Goal: Find specific page/section: Find specific page/section

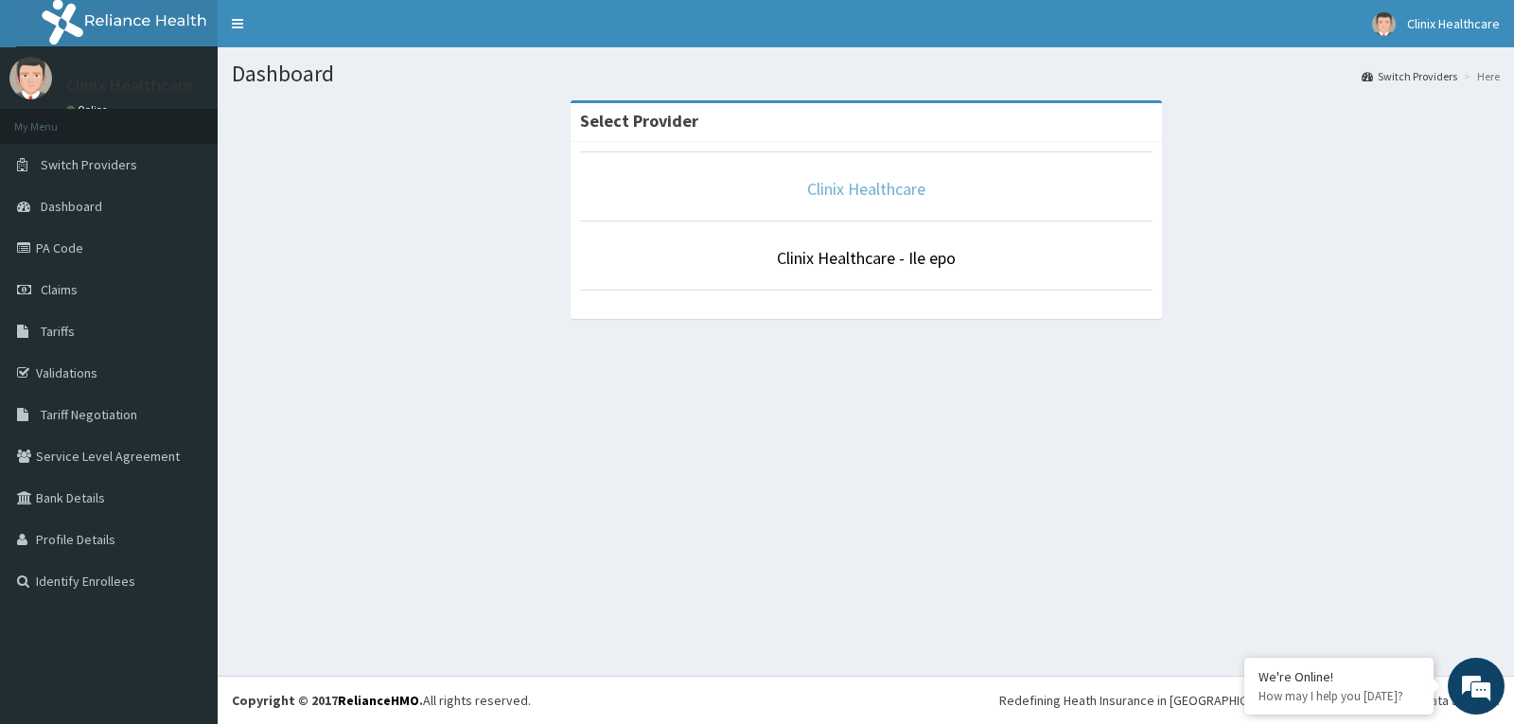
click at [861, 180] on link "Clinix Healthcare" at bounding box center [866, 189] width 118 height 22
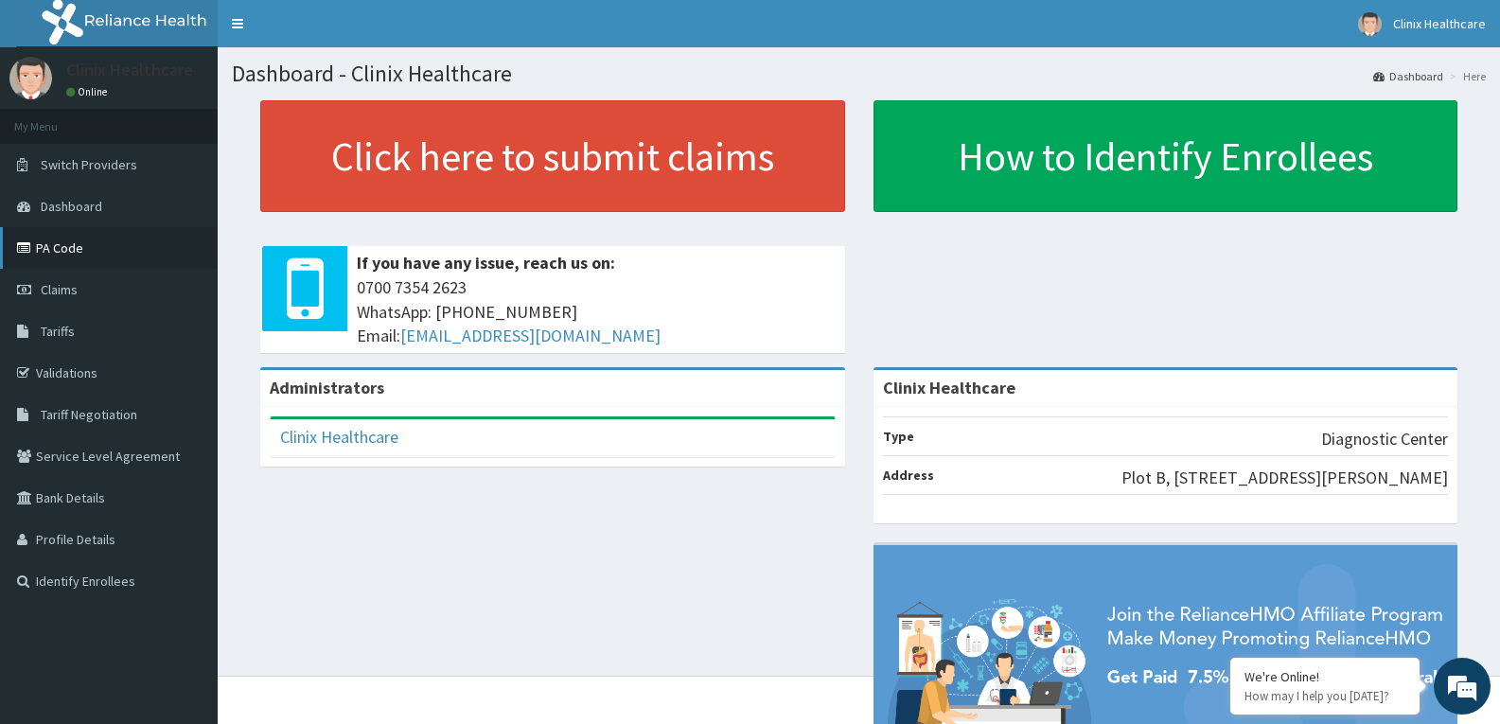
click at [74, 248] on link "PA Code" at bounding box center [109, 248] width 218 height 42
